Goal: Information Seeking & Learning: Learn about a topic

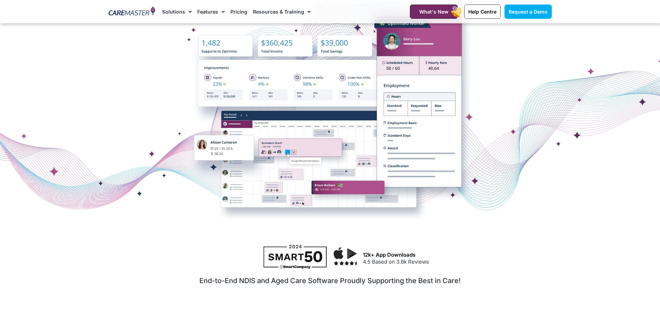
scroll to position [139, 0]
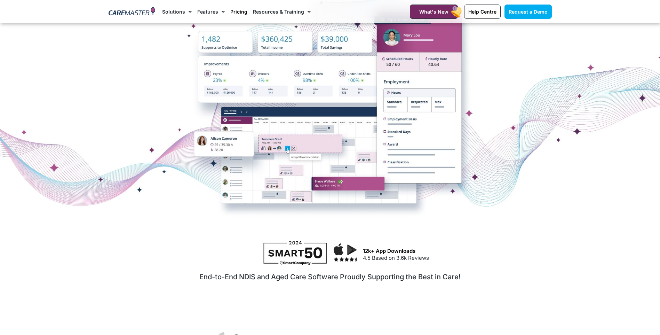
click at [235, 8] on link "Pricing" at bounding box center [238, 11] width 17 height 23
